Goal: Book appointment/travel/reservation

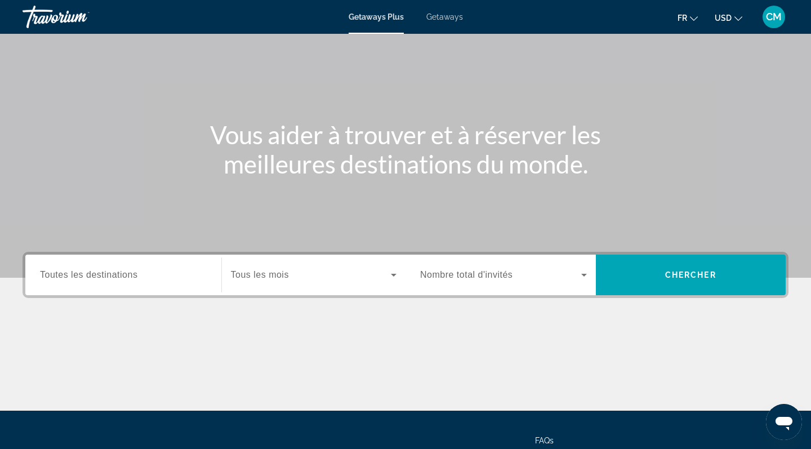
click at [132, 274] on span "Toutes les destinations" at bounding box center [88, 275] width 97 height 10
click at [132, 274] on input "Destination Toutes les destinations" at bounding box center [123, 276] width 167 height 14
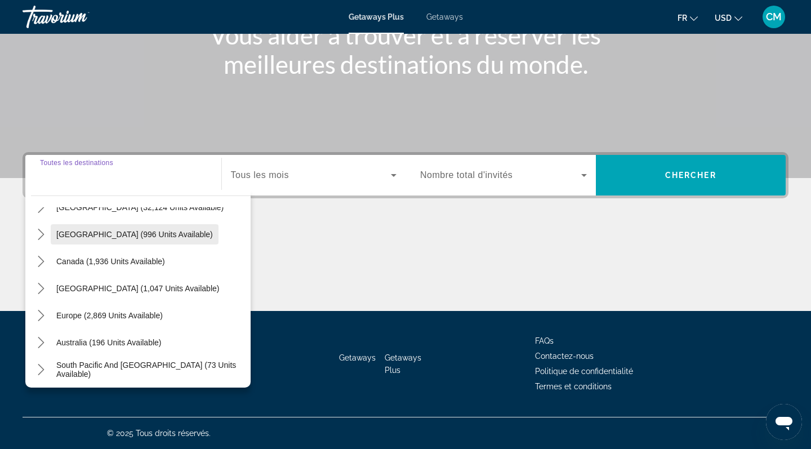
scroll to position [58, 0]
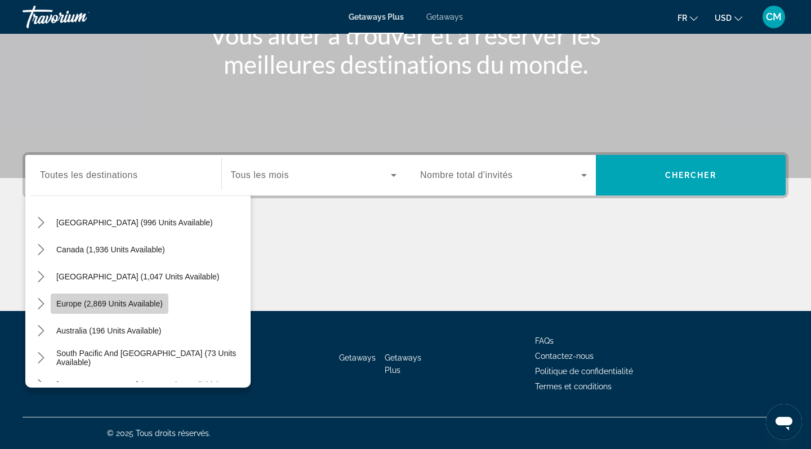
click at [122, 304] on span "Europe (2,869 units available)" at bounding box center [109, 303] width 106 height 9
type input "**********"
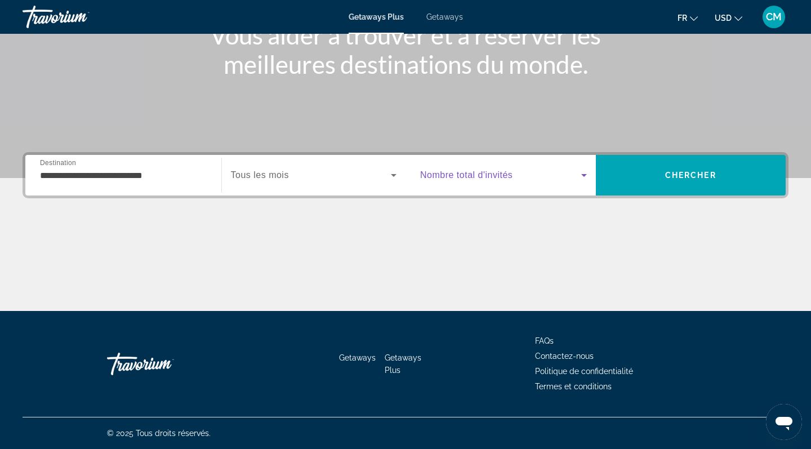
click at [533, 181] on span "Search widget" at bounding box center [500, 175] width 161 height 14
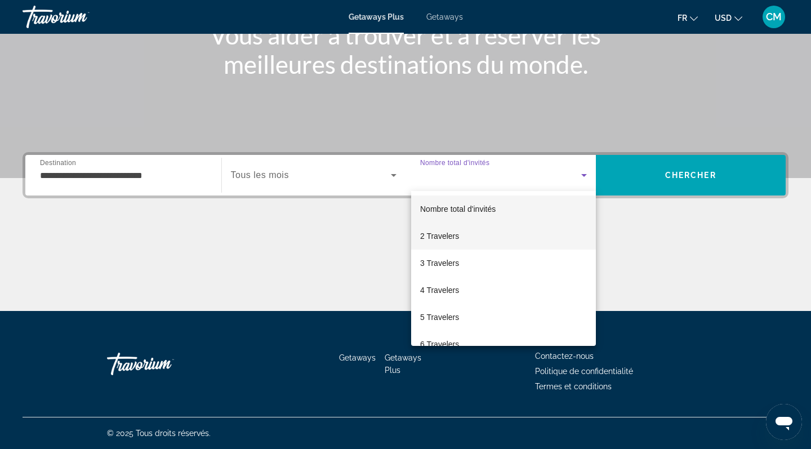
click at [482, 237] on mat-option "2 Travelers" at bounding box center [503, 235] width 185 height 27
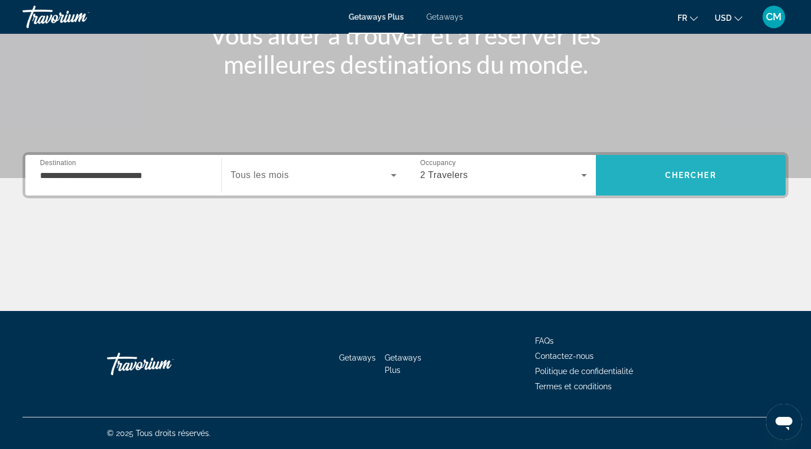
click at [660, 182] on span "Search" at bounding box center [691, 175] width 190 height 27
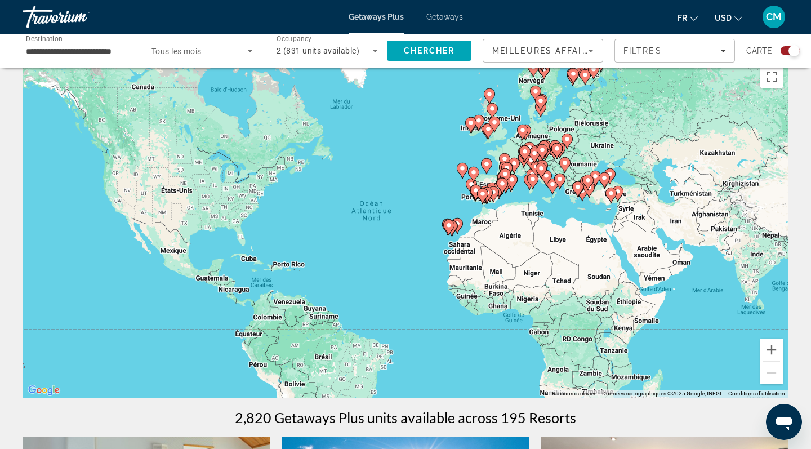
scroll to position [19, 0]
click at [769, 346] on button "Zoom avant" at bounding box center [771, 350] width 23 height 23
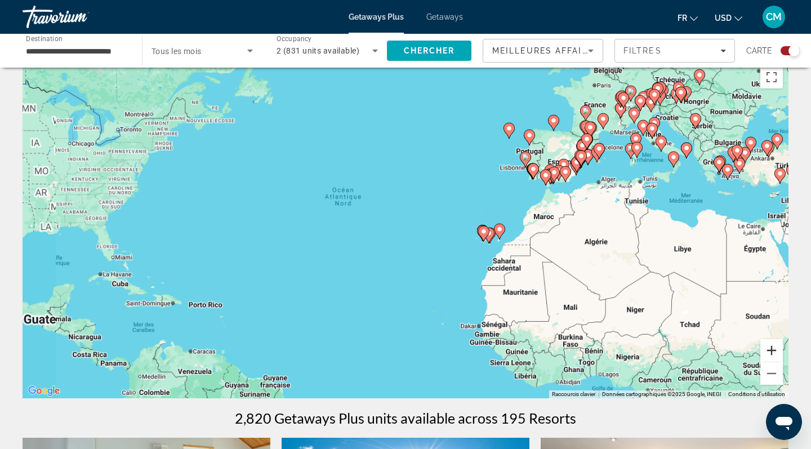
click at [769, 346] on button "Zoom avant" at bounding box center [771, 350] width 23 height 23
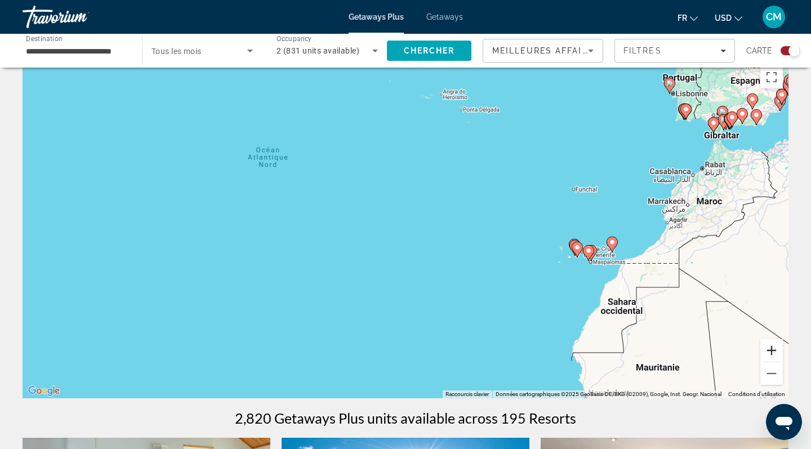
click at [769, 346] on button "Zoom avant" at bounding box center [771, 350] width 23 height 23
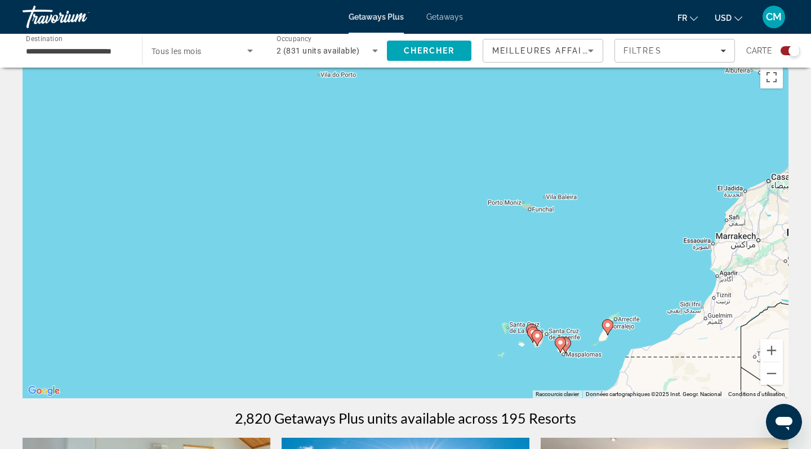
drag, startPoint x: 725, startPoint y: 296, endPoint x: 451, endPoint y: 373, distance: 284.9
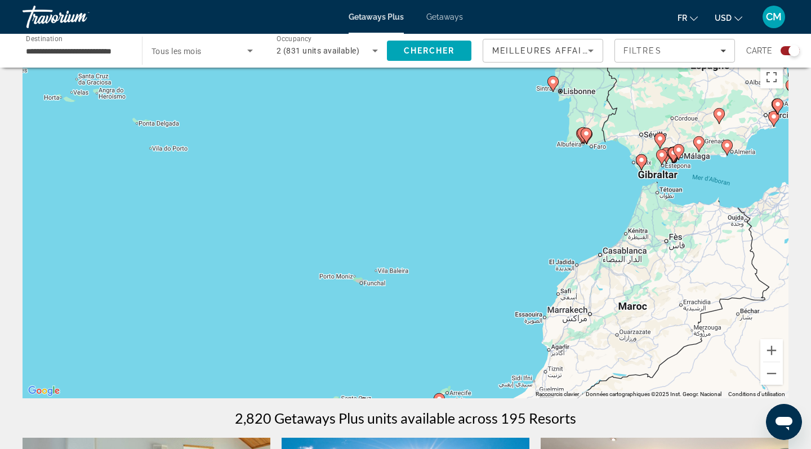
drag, startPoint x: 451, startPoint y: 373, endPoint x: 246, endPoint y: 448, distance: 219.0
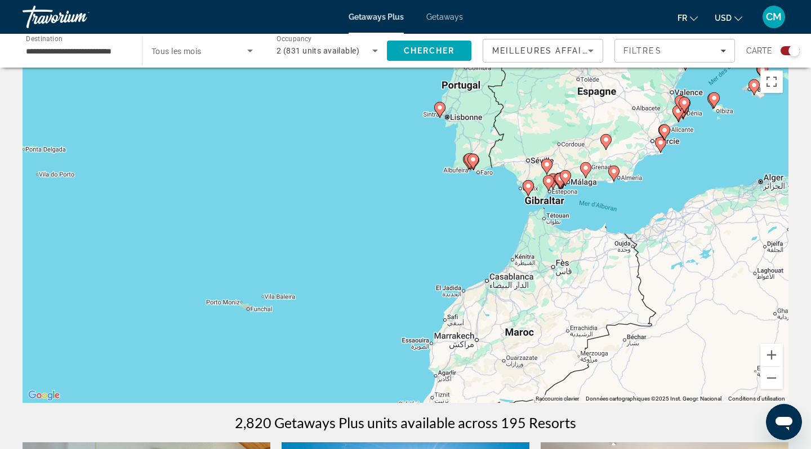
scroll to position [14, 0]
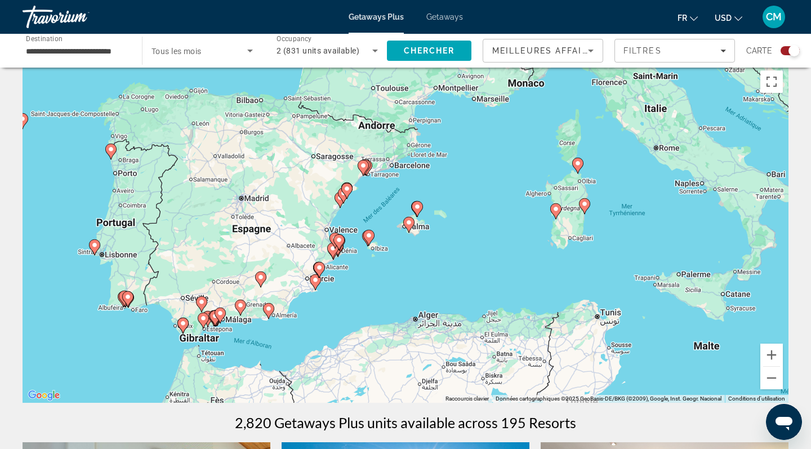
drag, startPoint x: 512, startPoint y: 270, endPoint x: 166, endPoint y: 408, distance: 372.5
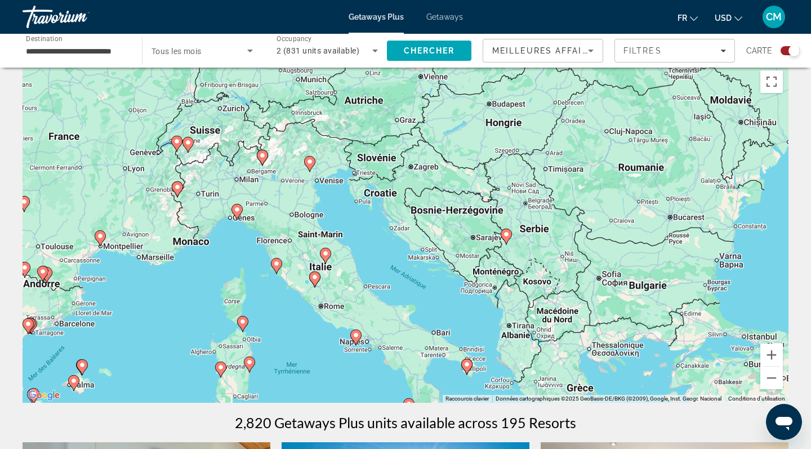
drag, startPoint x: 547, startPoint y: 219, endPoint x: 211, endPoint y: 377, distance: 371.6
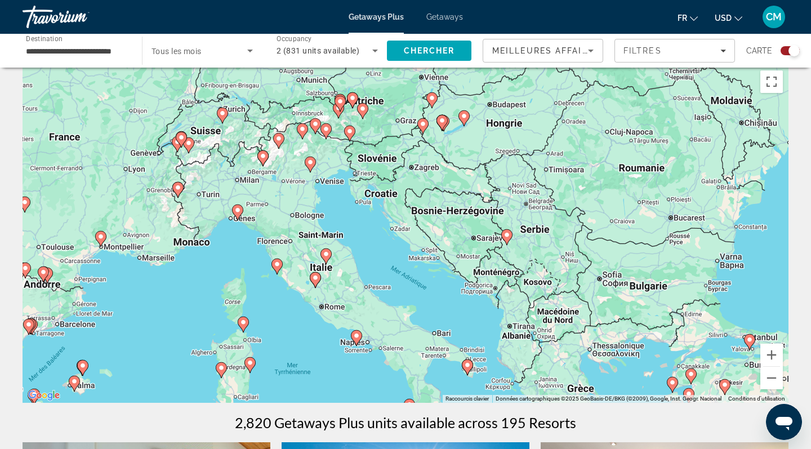
click at [223, 393] on div "Pour activer le glissement avec le clavier, appuyez sur Alt+Entrée. Une fois ce…" at bounding box center [406, 234] width 766 height 338
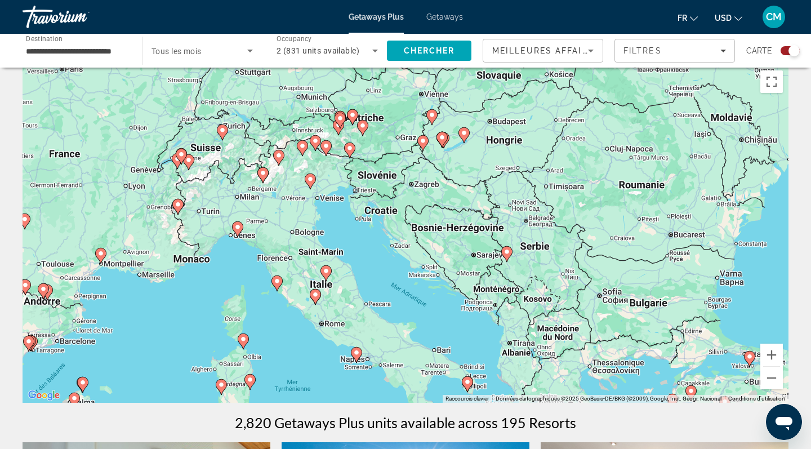
drag, startPoint x: 372, startPoint y: 248, endPoint x: 372, endPoint y: 268, distance: 19.7
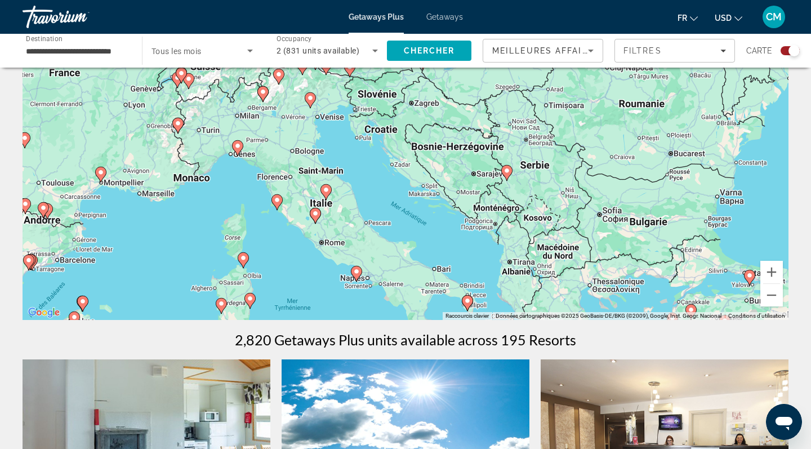
scroll to position [90, 0]
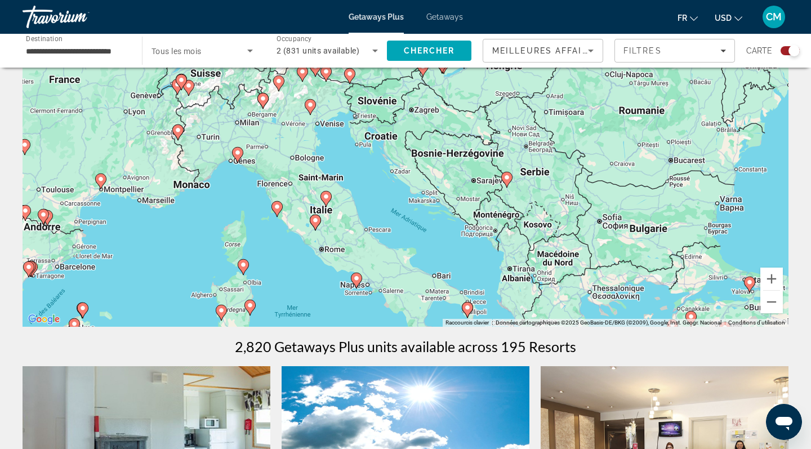
click at [353, 276] on icon "Main content" at bounding box center [356, 280] width 10 height 15
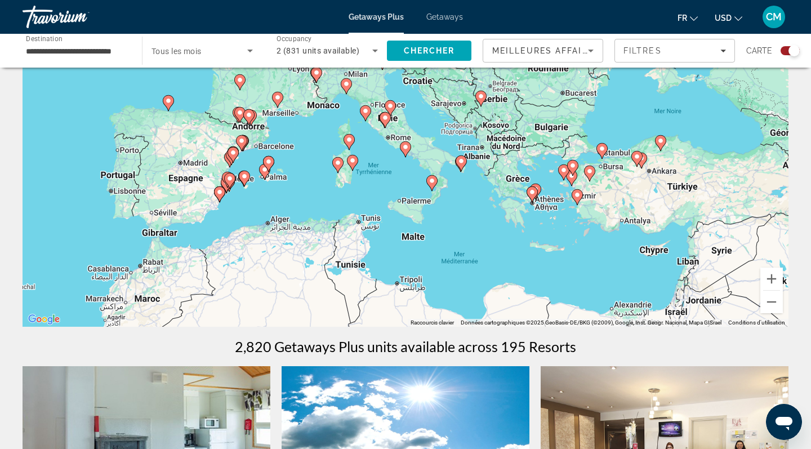
click at [407, 153] on icon "Main content" at bounding box center [405, 149] width 10 height 15
type input "**********"
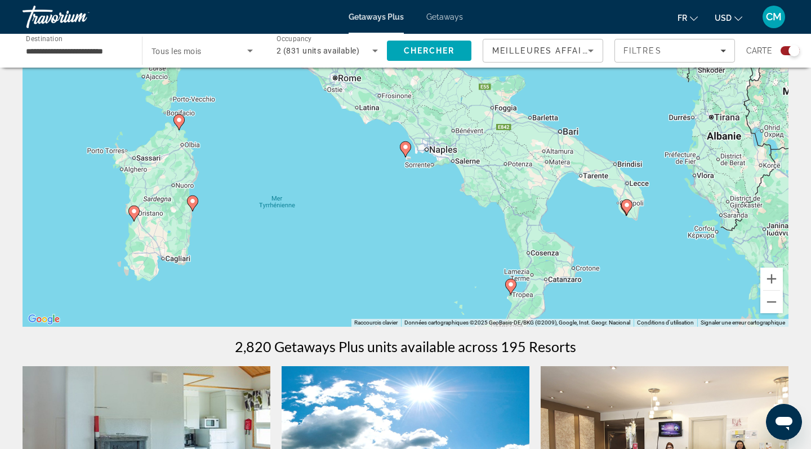
click at [407, 153] on icon "Main content" at bounding box center [405, 149] width 10 height 15
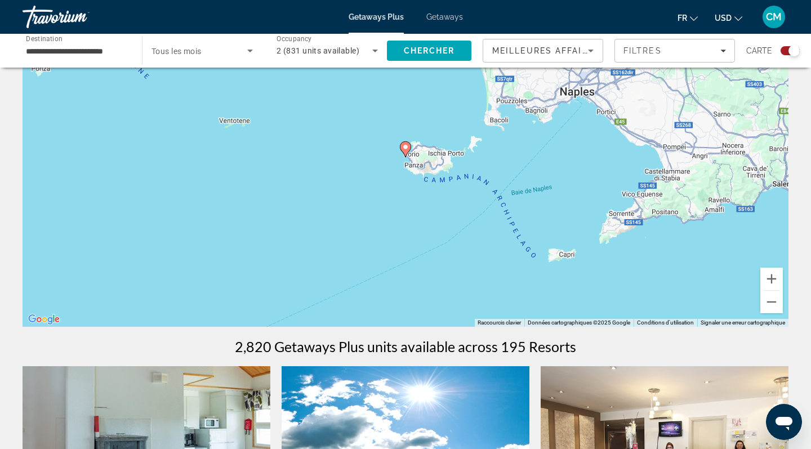
click at [407, 153] on icon "Main content" at bounding box center [405, 149] width 10 height 15
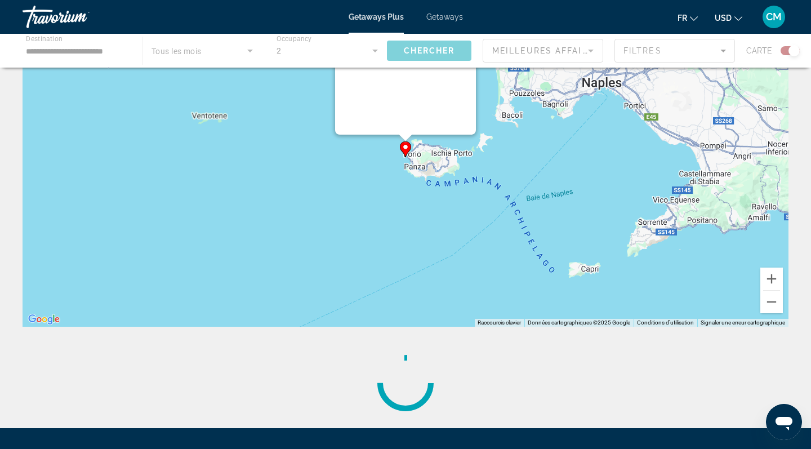
scroll to position [0, 0]
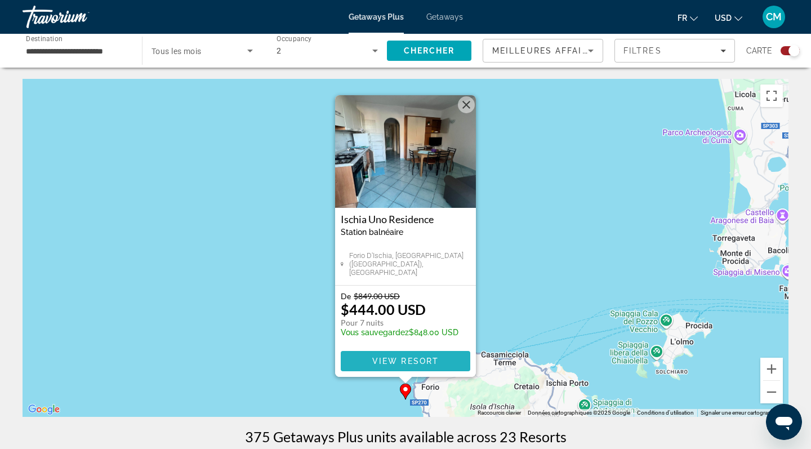
click at [411, 367] on span "Main content" at bounding box center [406, 360] width 130 height 27
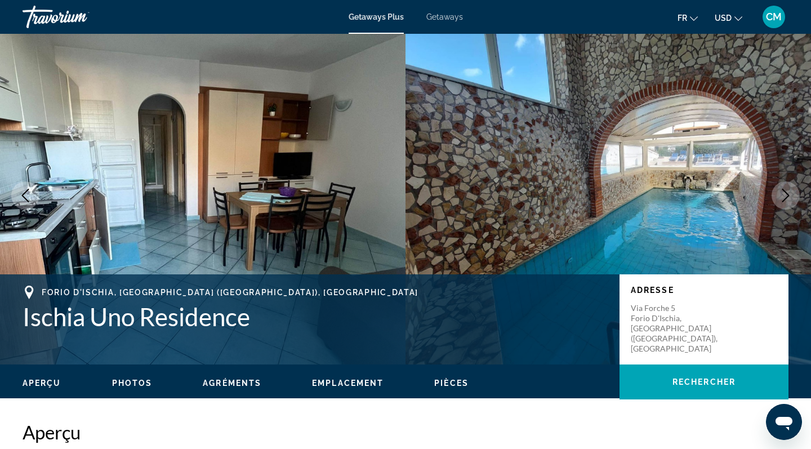
scroll to position [15, 0]
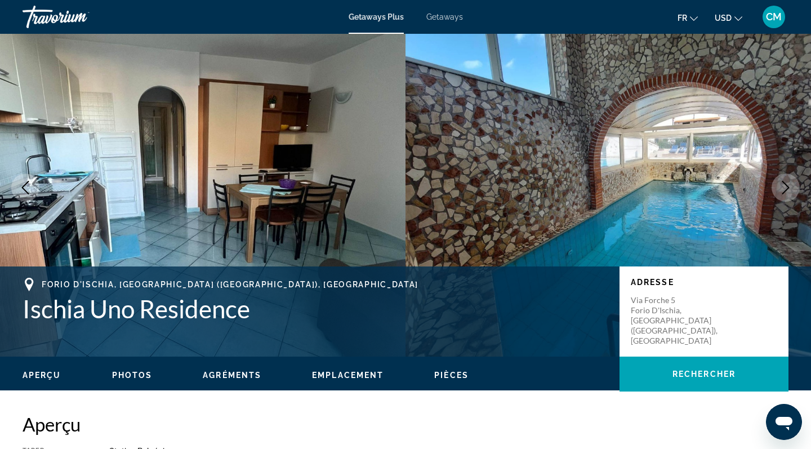
click at [782, 188] on icon "Next image" at bounding box center [786, 188] width 14 height 14
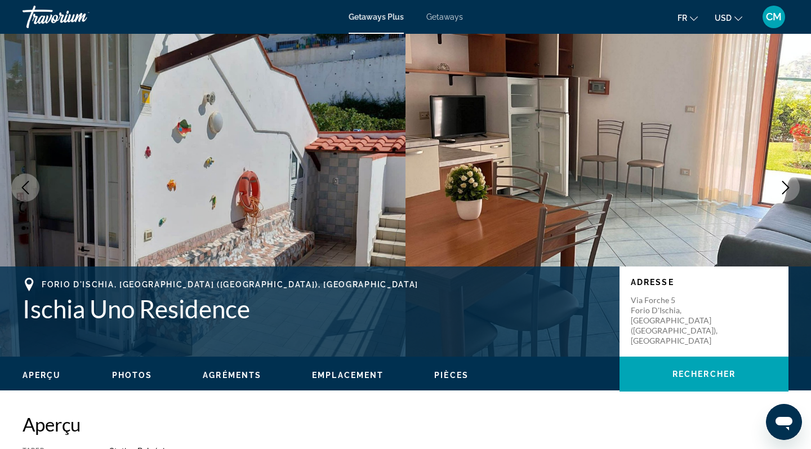
click at [782, 188] on icon "Next image" at bounding box center [786, 188] width 14 height 14
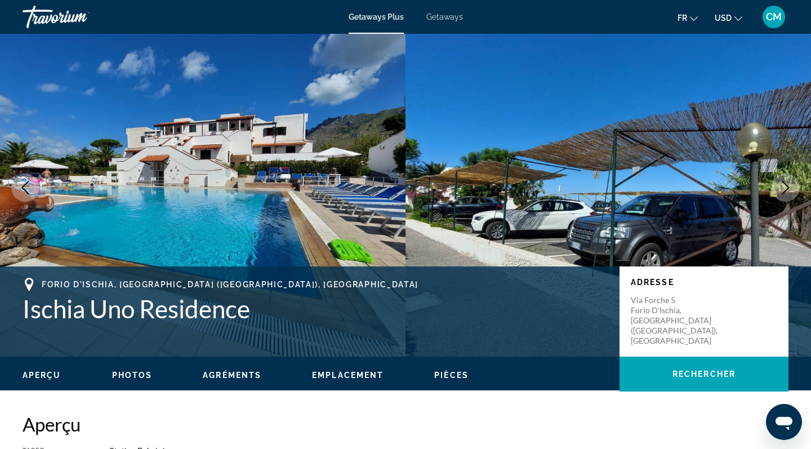
click at [782, 188] on icon "Next image" at bounding box center [786, 188] width 14 height 14
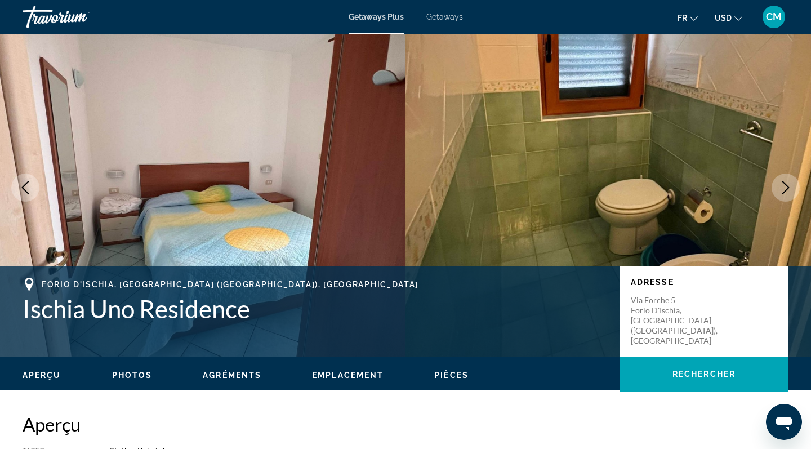
click at [782, 188] on icon "Next image" at bounding box center [786, 188] width 14 height 14
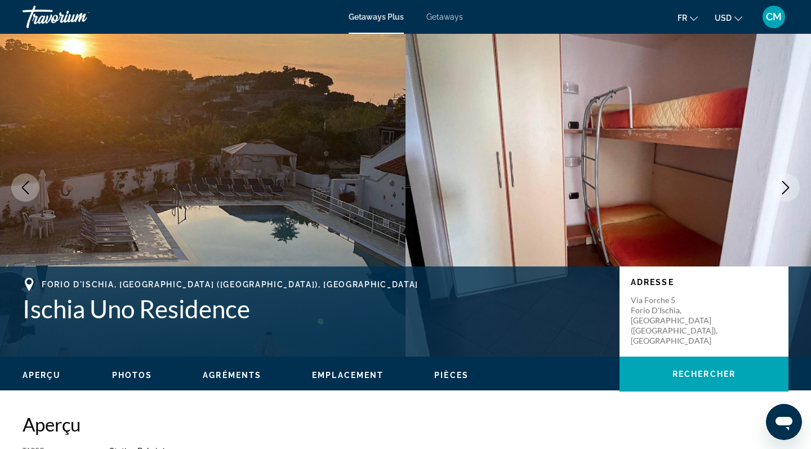
click at [782, 188] on icon "Next image" at bounding box center [786, 188] width 14 height 14
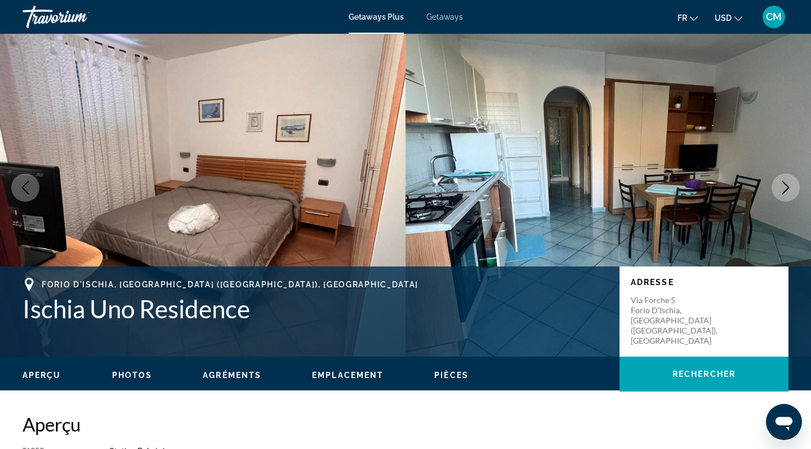
click at [782, 188] on icon "Next image" at bounding box center [786, 188] width 14 height 14
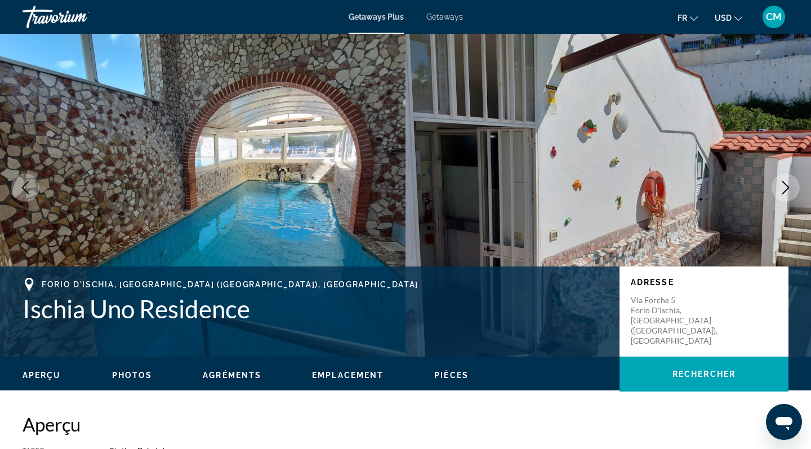
click at [782, 188] on icon "Next image" at bounding box center [786, 188] width 14 height 14
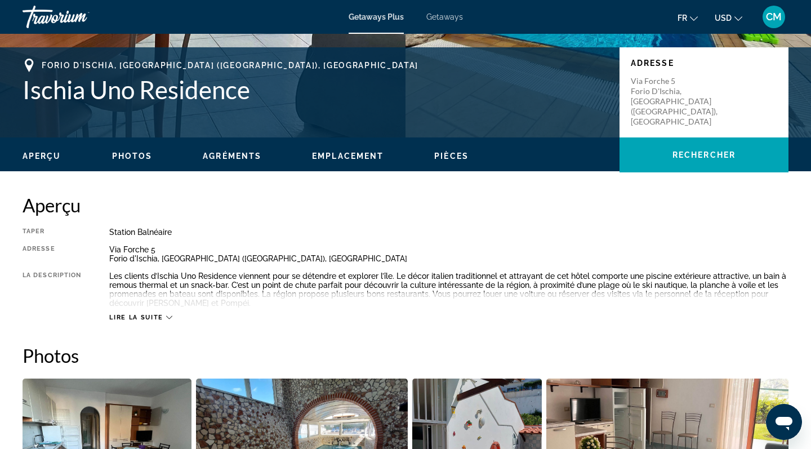
scroll to position [236, 0]
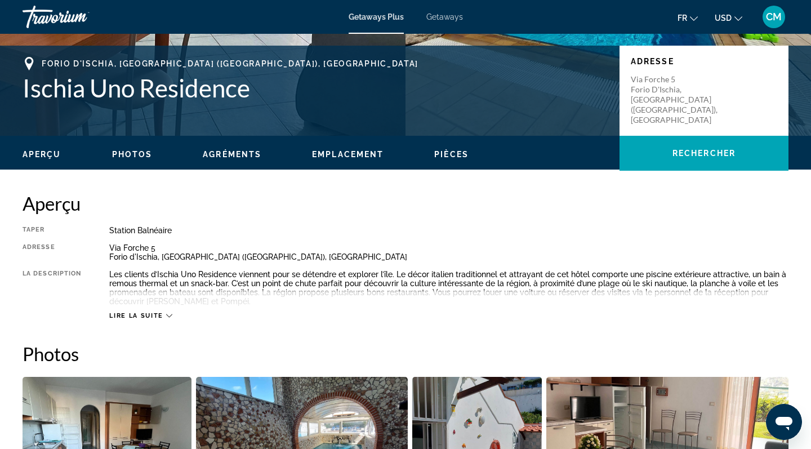
click at [129, 312] on span "Lire la suite" at bounding box center [136, 315] width 54 height 7
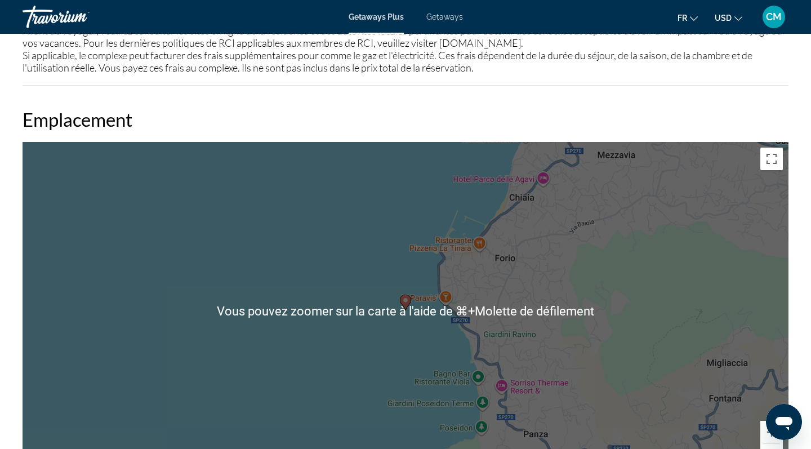
scroll to position [1574, 0]
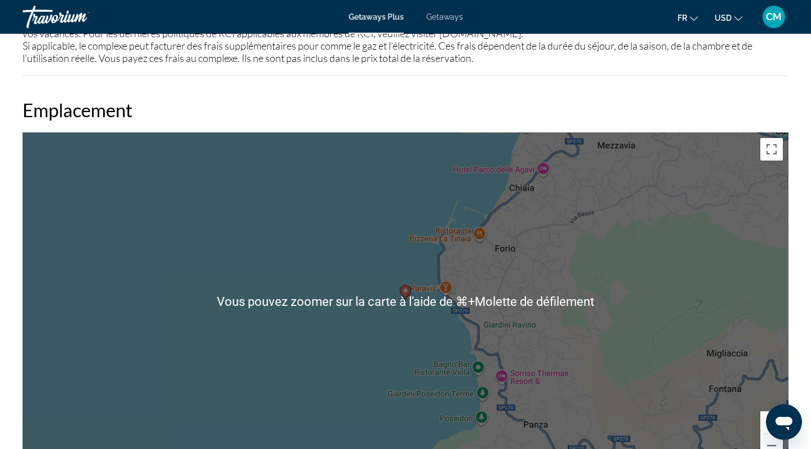
click at [350, 199] on div "Pour activer le glissement avec le clavier, appuyez sur Alt+Entrée. Une fois ce…" at bounding box center [406, 301] width 766 height 338
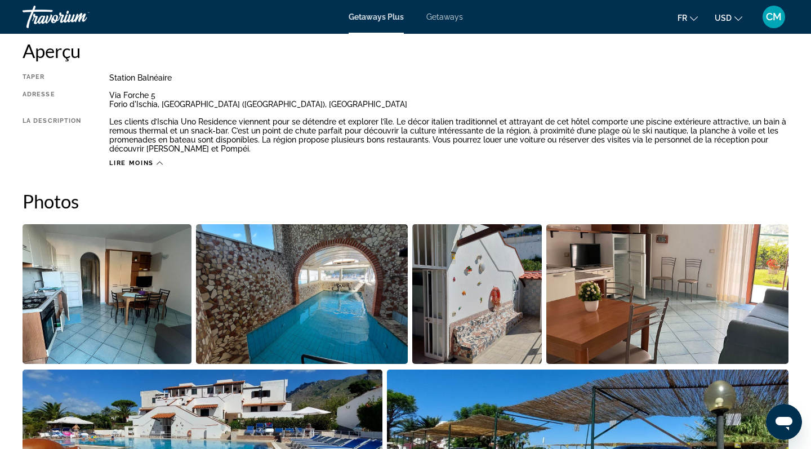
scroll to position [397, 0]
